Goal: Task Accomplishment & Management: Manage account settings

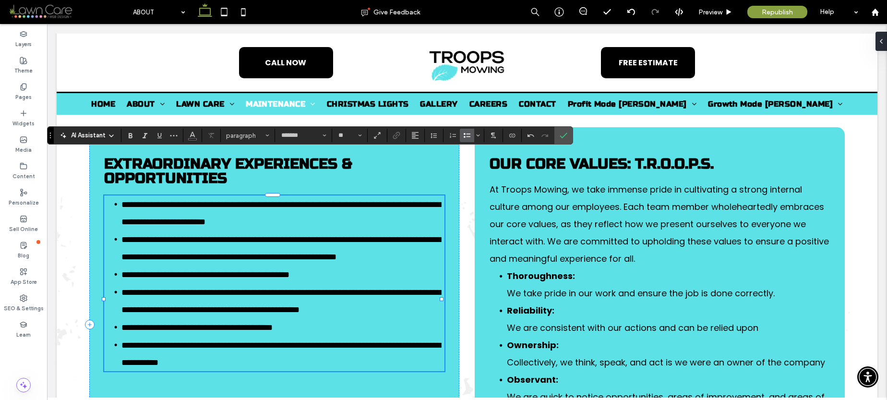
click at [212, 323] on span "**********" at bounding box center [196, 327] width 151 height 9
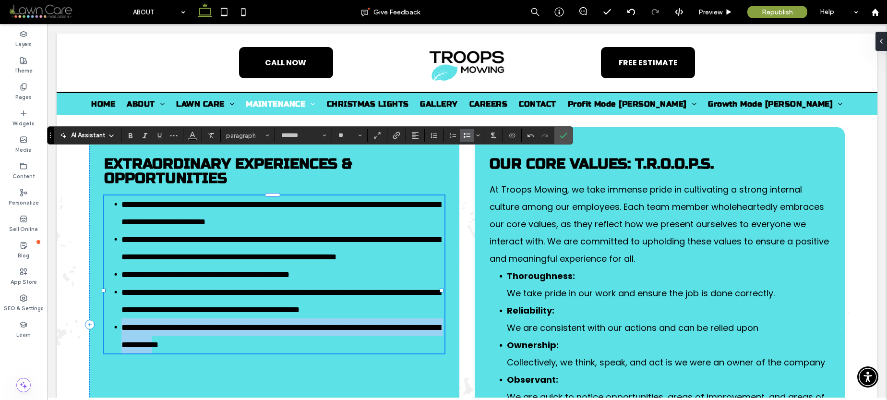
drag, startPoint x: 122, startPoint y: 317, endPoint x: 270, endPoint y: 328, distance: 148.3
click at [270, 328] on span "**********" at bounding box center [280, 336] width 319 height 26
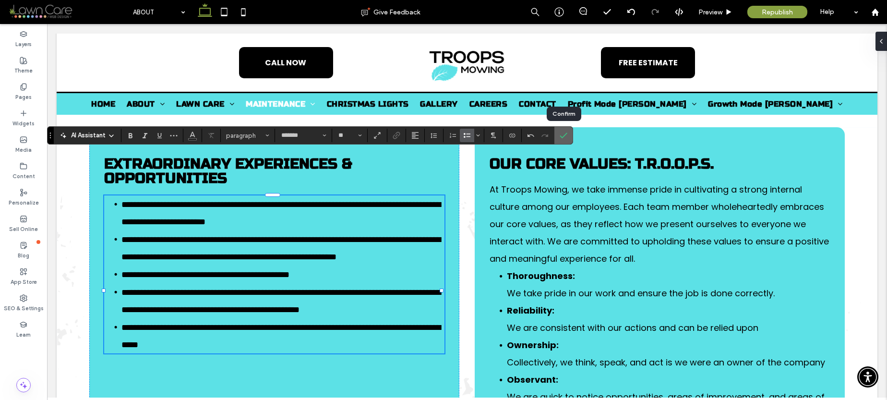
click at [563, 135] on icon "Confirm" at bounding box center [564, 135] width 8 height 8
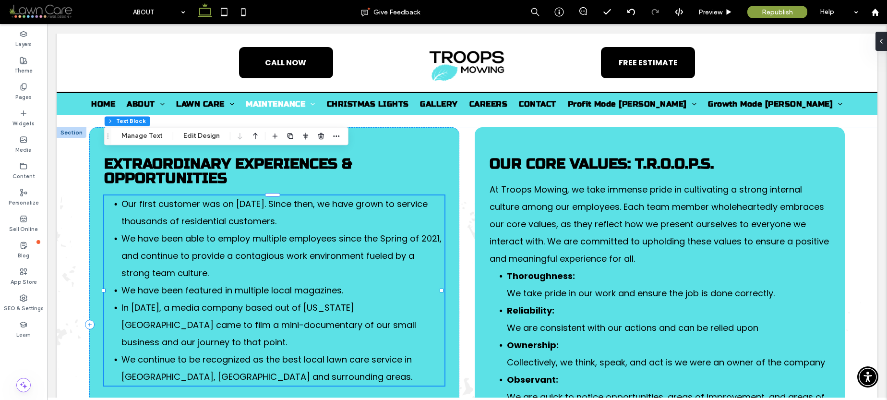
click at [244, 351] on li "We continue to be recognized as the best local lawn care service in [GEOGRAPHIC…" at bounding box center [282, 368] width 323 height 35
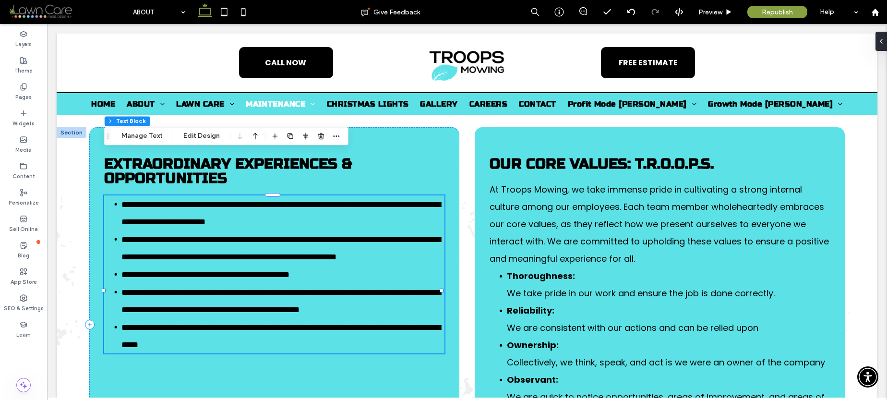
click at [244, 331] on li "**********" at bounding box center [282, 335] width 323 height 35
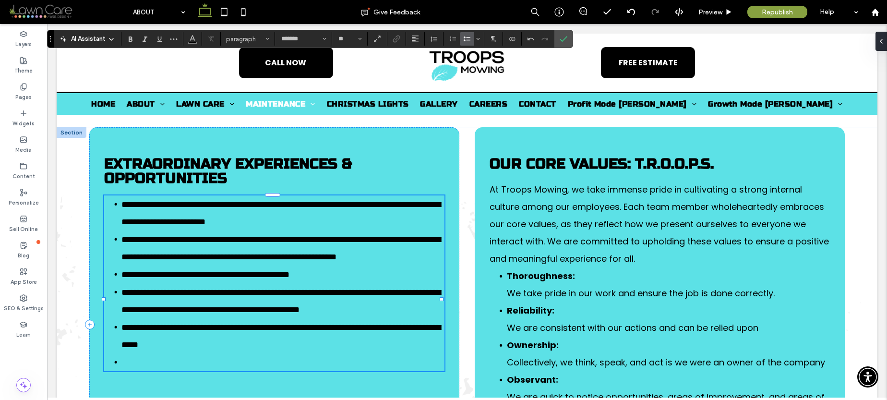
scroll to position [1848, 0]
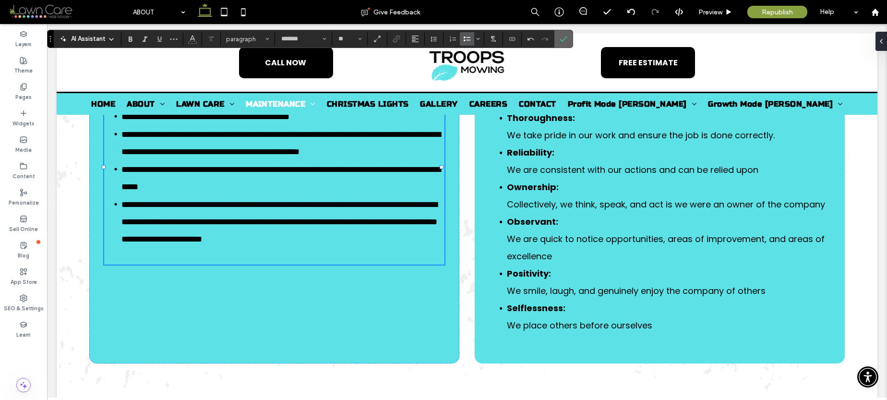
click at [565, 37] on icon "Confirm" at bounding box center [564, 39] width 8 height 8
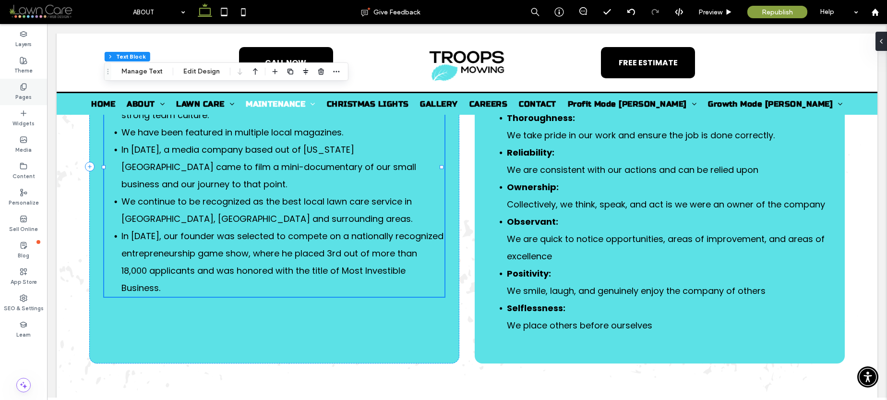
click at [31, 88] on div "Pages" at bounding box center [23, 92] width 47 height 26
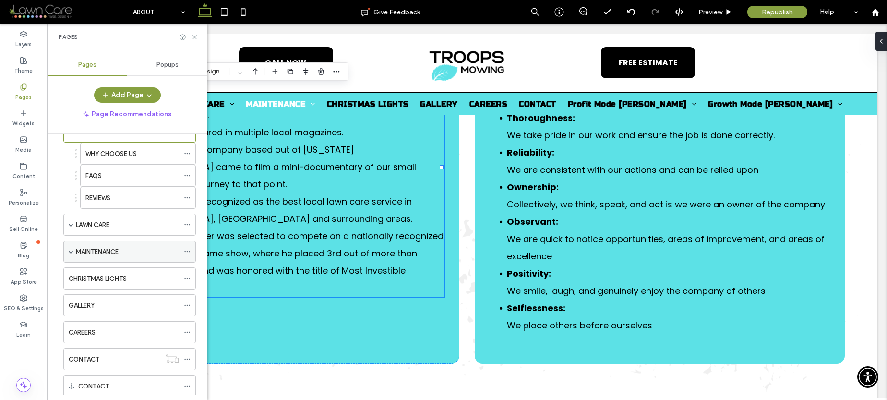
scroll to position [68, 0]
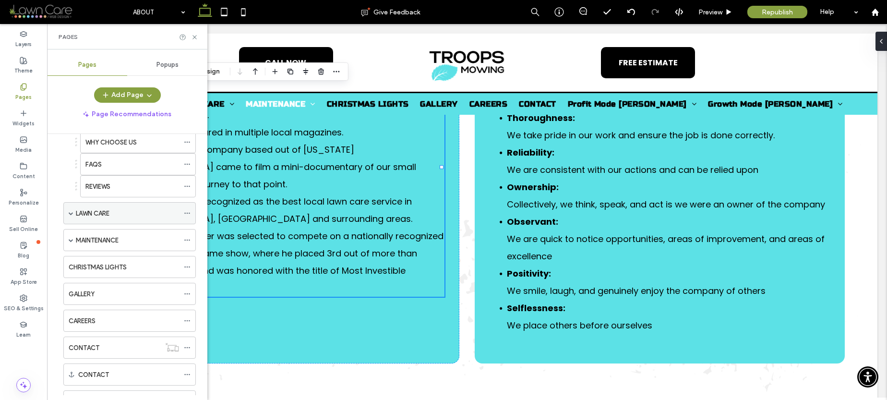
click at [70, 214] on span at bounding box center [71, 213] width 5 height 5
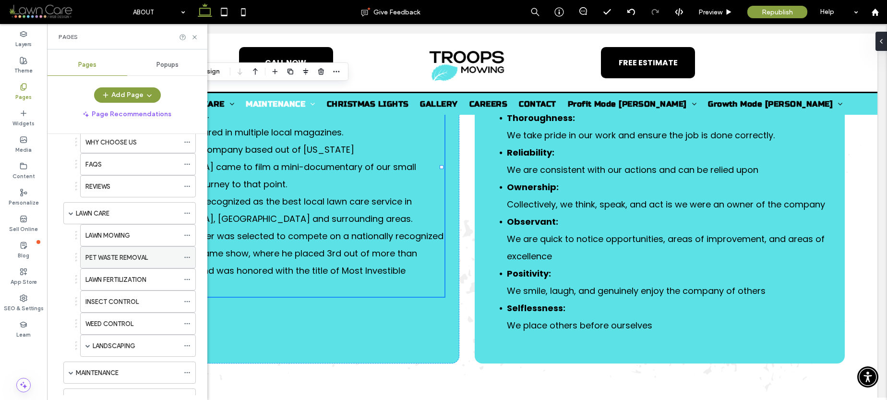
click at [136, 255] on label "PET WASTE REMOVAL" at bounding box center [116, 257] width 62 height 17
click at [194, 37] on icon at bounding box center [194, 37] width 7 height 7
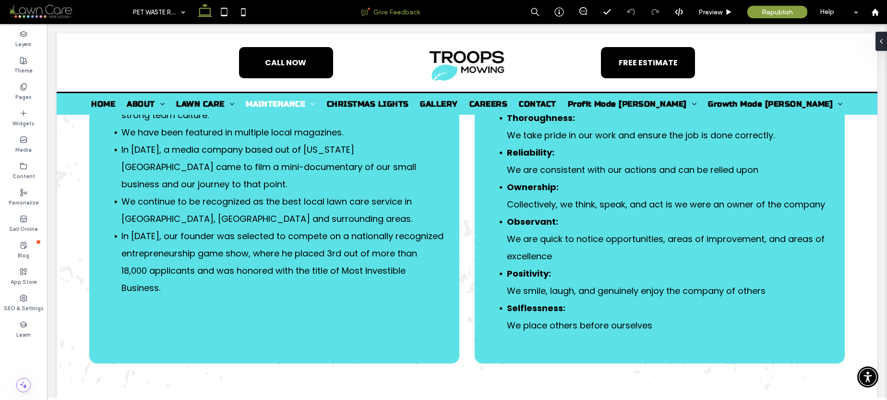
type input "*******"
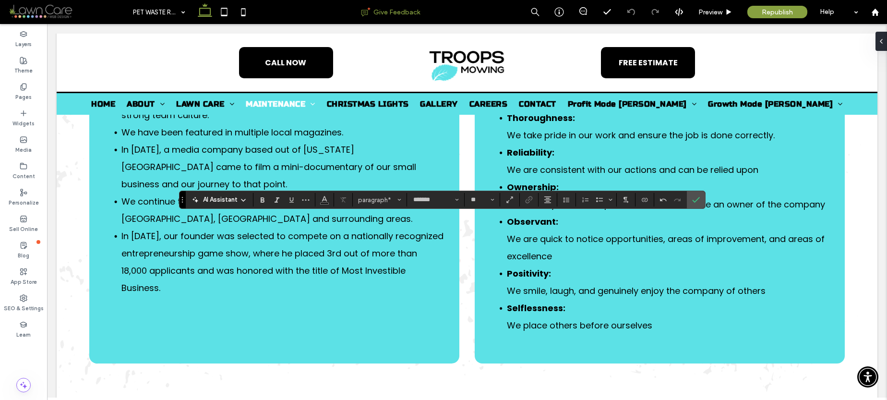
type input "**"
click at [695, 198] on icon "Confirm" at bounding box center [696, 200] width 8 height 8
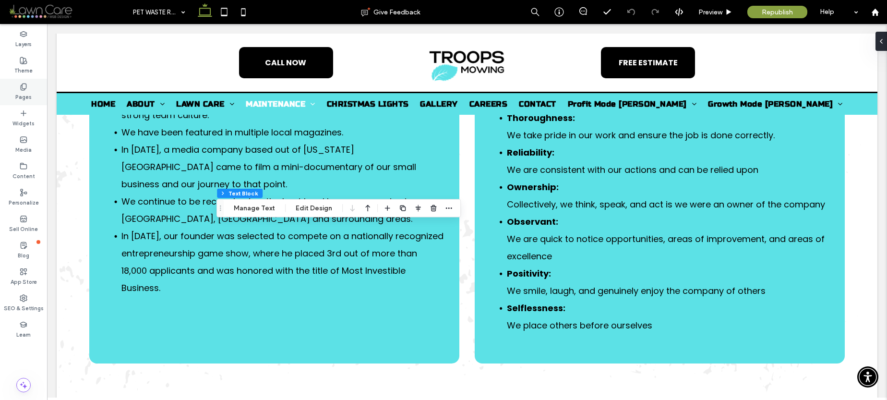
click at [16, 82] on div "Pages" at bounding box center [23, 92] width 47 height 26
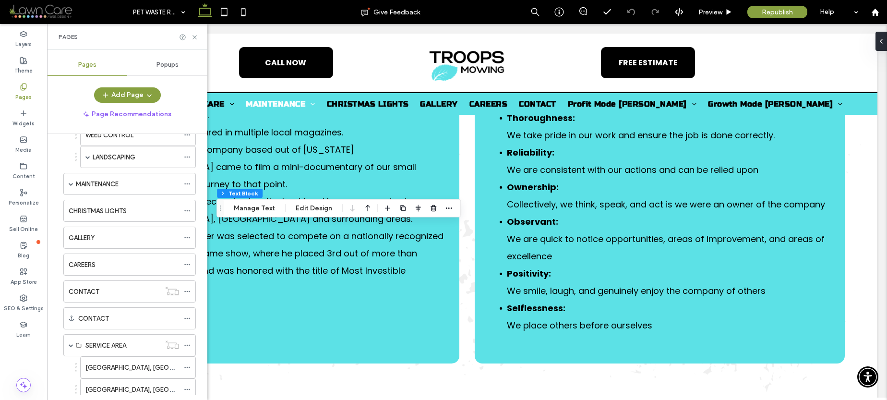
scroll to position [271, 0]
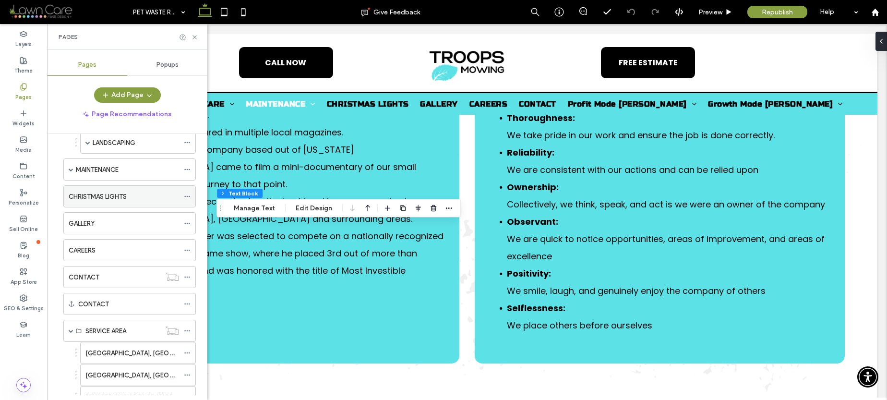
click at [162, 196] on div "CHRISTMAS LIGHTS" at bounding box center [124, 196] width 110 height 10
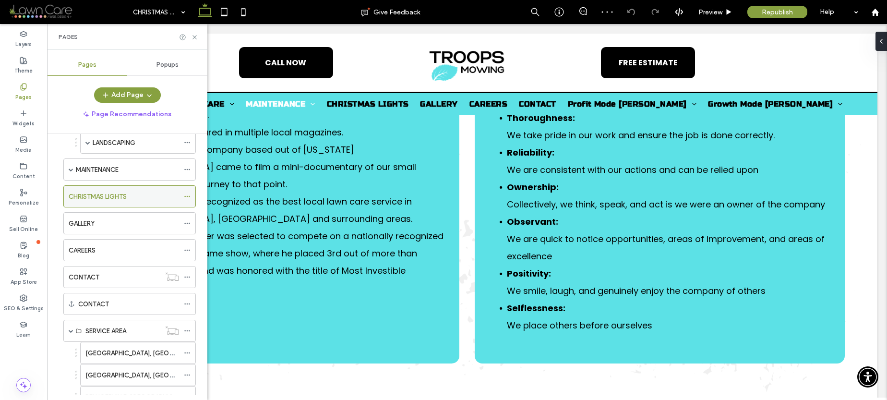
click at [187, 196] on use at bounding box center [186, 196] width 5 height 1
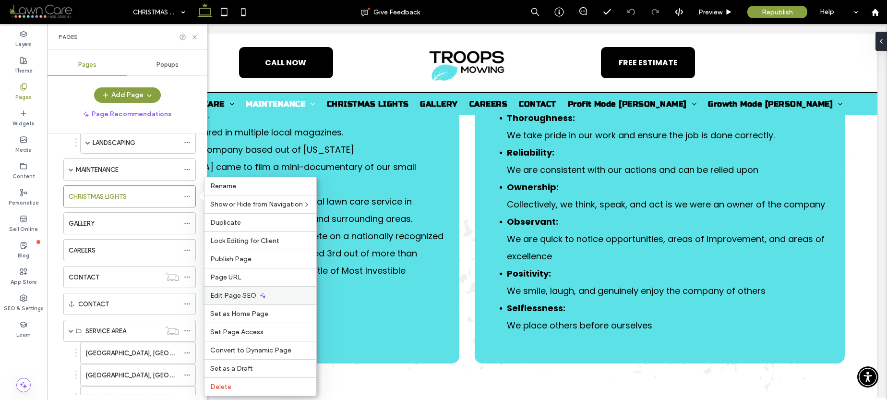
click at [281, 293] on div "Edit Page SEO" at bounding box center [260, 295] width 112 height 18
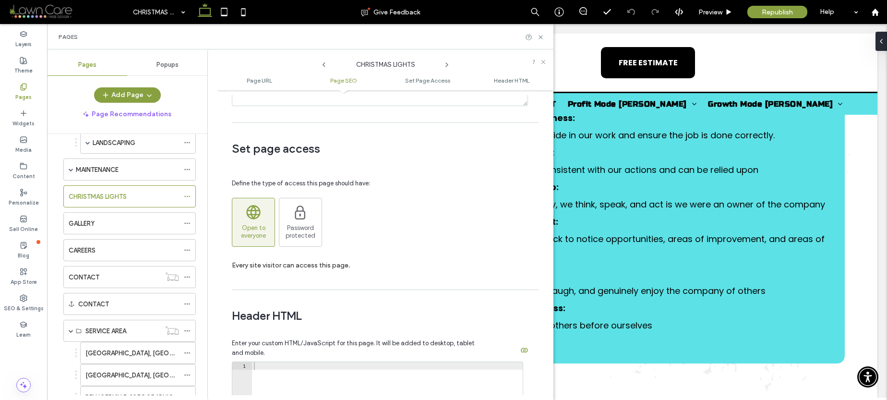
scroll to position [390, 0]
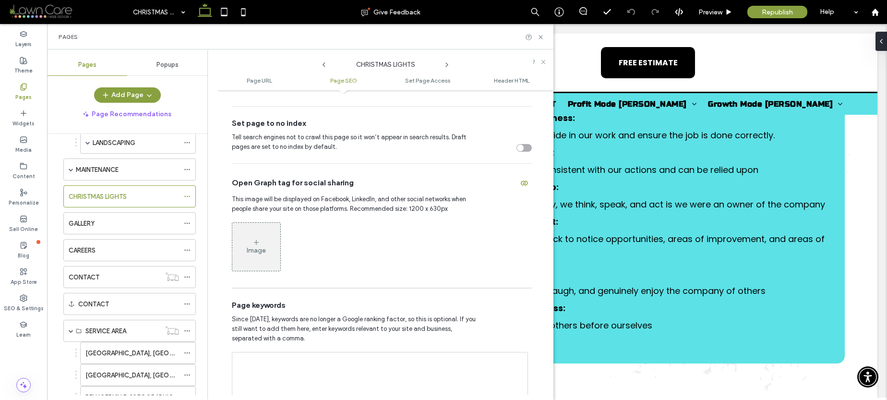
click at [519, 147] on div "toggle" at bounding box center [523, 148] width 15 height 8
click at [188, 198] on icon at bounding box center [187, 196] width 7 height 7
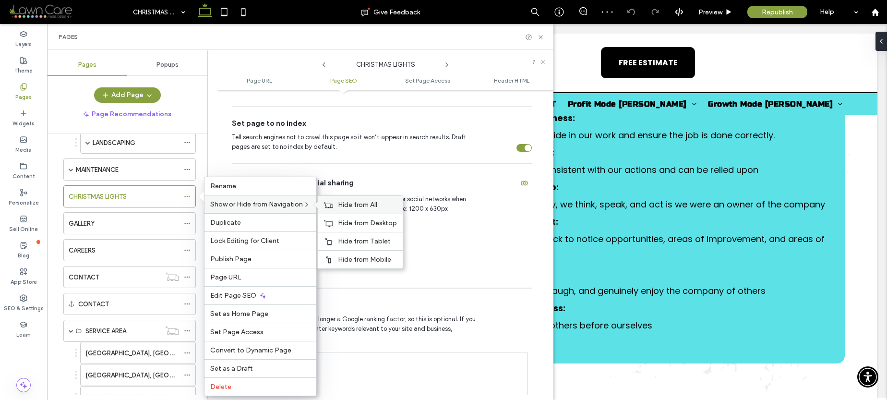
click at [356, 204] on span "Hide from All" at bounding box center [357, 205] width 39 height 8
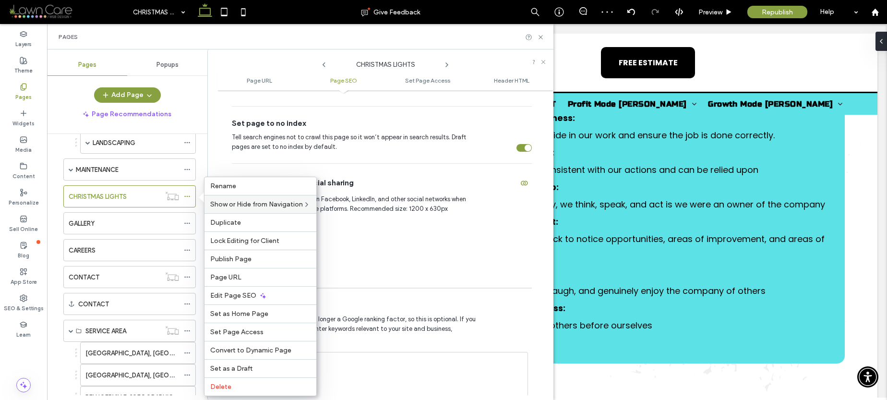
scroll to position [0, 0]
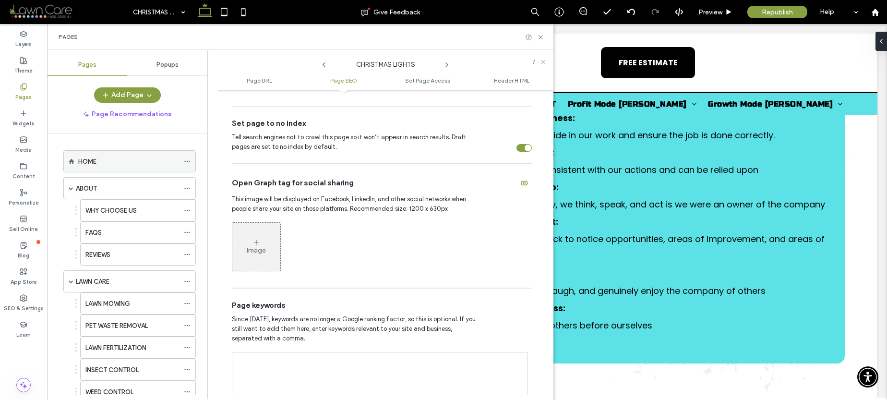
click at [138, 162] on div "HOME" at bounding box center [128, 161] width 101 height 10
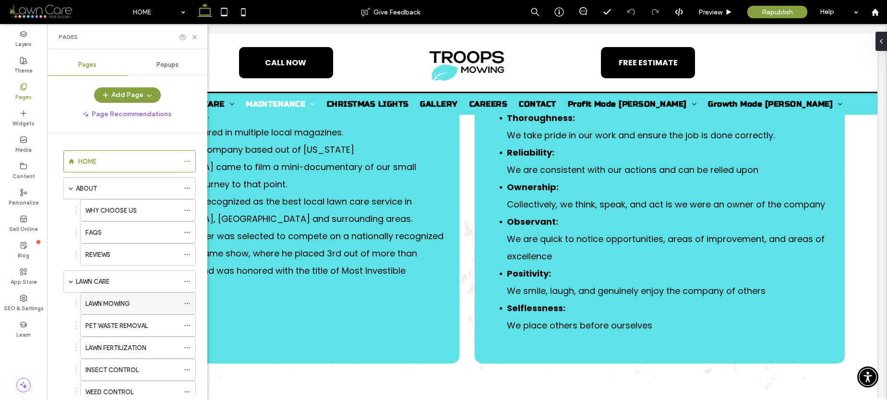
click at [108, 302] on label "LAWN MOWING" at bounding box center [107, 303] width 45 height 17
click at [124, 284] on div "LAWN CARE" at bounding box center [127, 281] width 103 height 10
click at [128, 165] on div "HOME" at bounding box center [128, 161] width 101 height 10
click at [69, 275] on span at bounding box center [71, 279] width 5 height 21
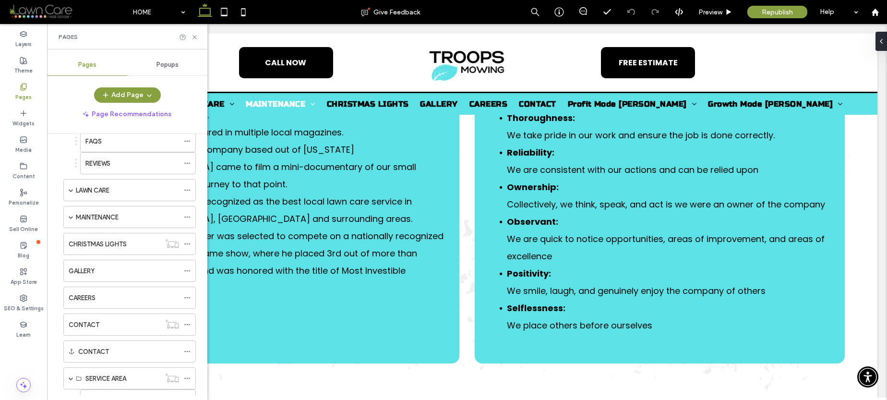
scroll to position [100, 0]
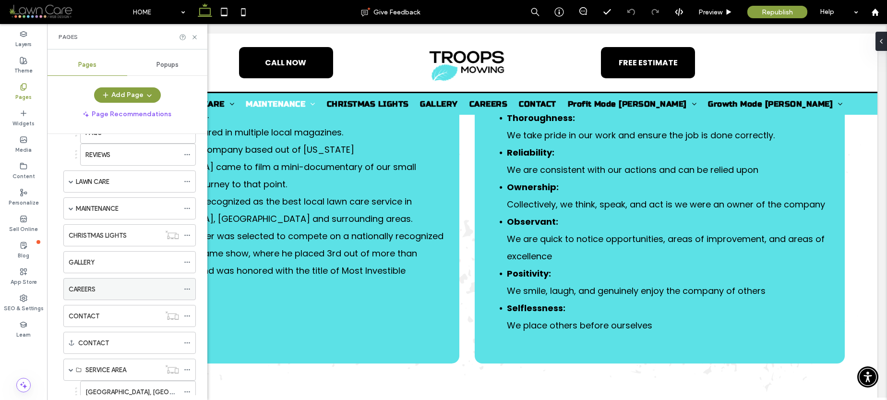
click at [145, 290] on div "CAREERS" at bounding box center [124, 289] width 110 height 10
click at [193, 36] on icon at bounding box center [194, 37] width 7 height 7
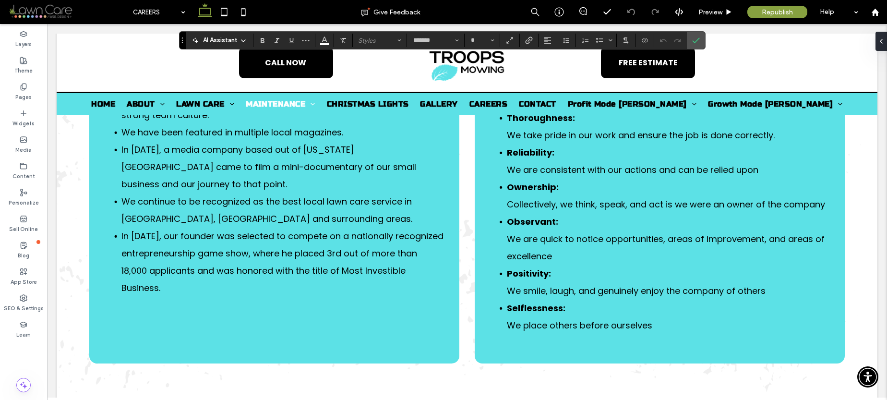
type input "**"
click at [693, 43] on use "Confirm" at bounding box center [696, 40] width 8 height 6
